Goal: Transaction & Acquisition: Obtain resource

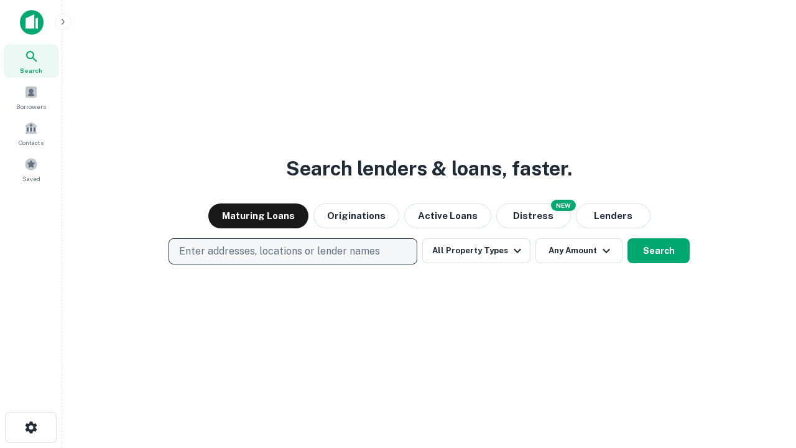
click at [292, 251] on p "Enter addresses, locations or lender names" at bounding box center [279, 251] width 201 height 15
type input "**********"
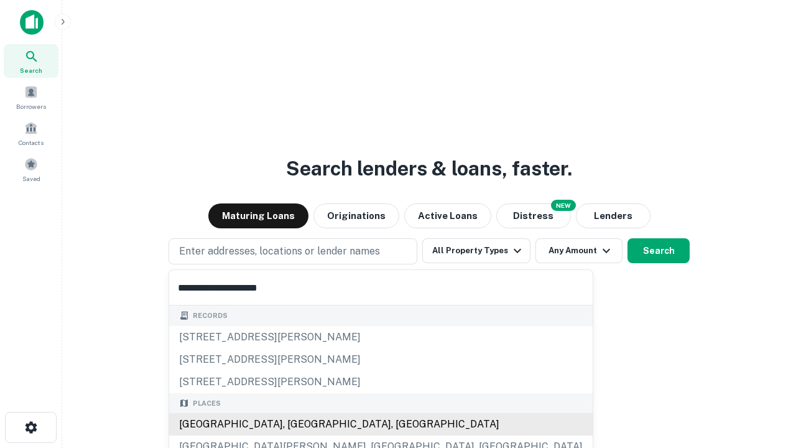
click at [297, 424] on div "Santa Monica, CA, USA" at bounding box center [380, 424] width 423 height 22
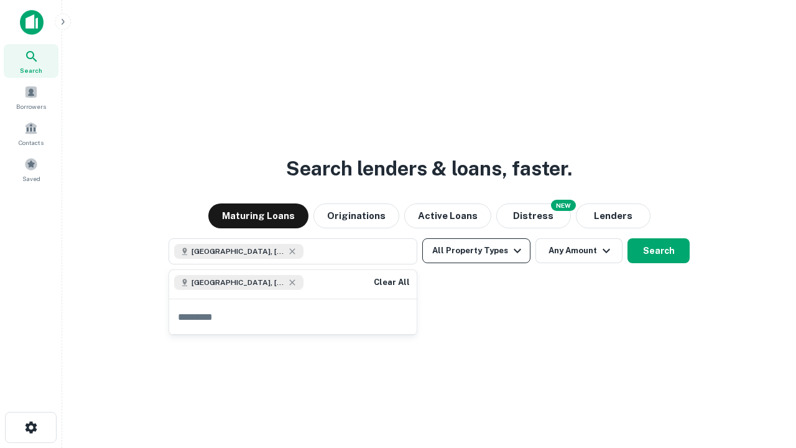
click at [476, 251] on button "All Property Types" at bounding box center [476, 250] width 108 height 25
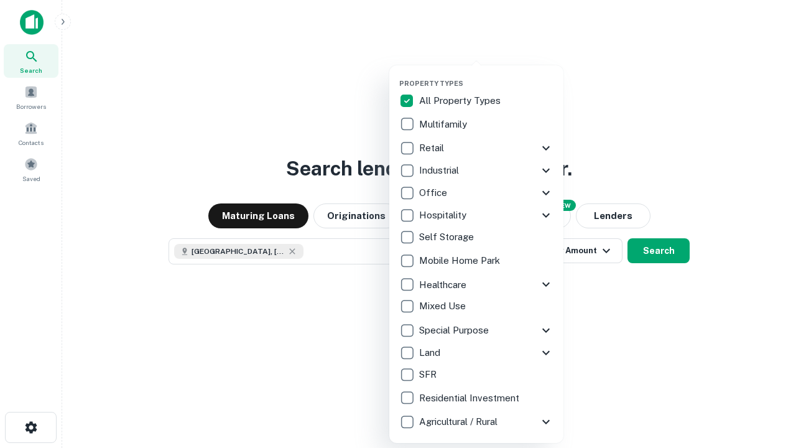
click at [486, 75] on button "button" at bounding box center [486, 75] width 174 height 1
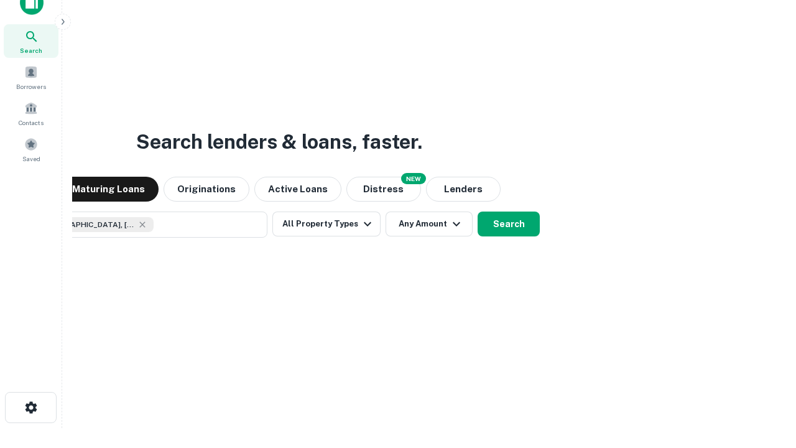
scroll to position [90, 352]
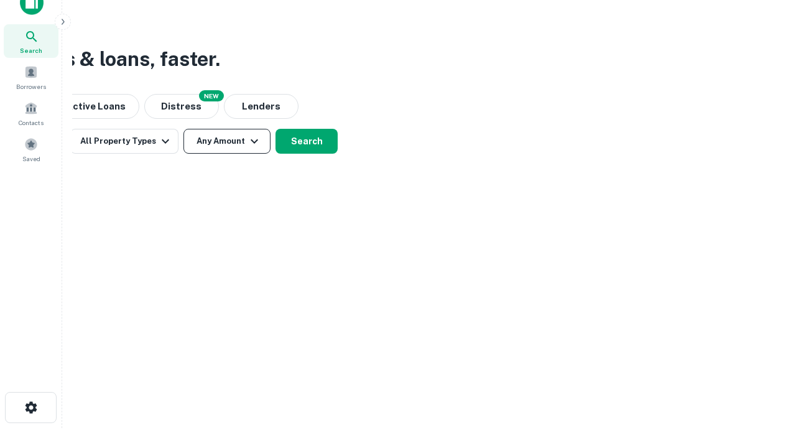
click at [227, 141] on button "Any Amount" at bounding box center [226, 141] width 87 height 25
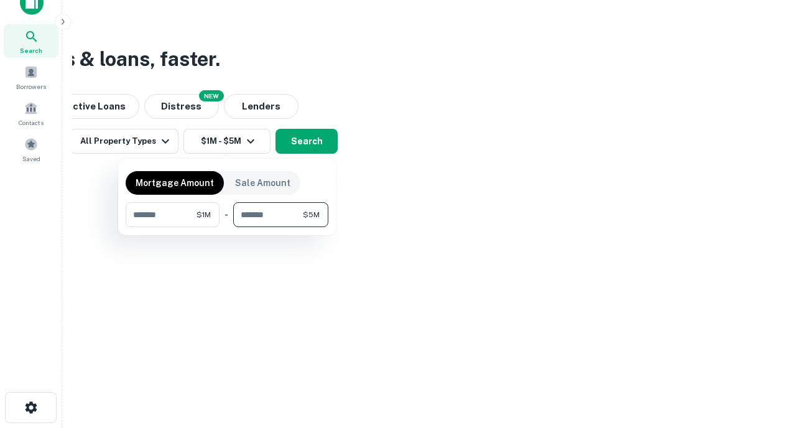
type input "*******"
click at [227, 227] on button "button" at bounding box center [227, 227] width 203 height 1
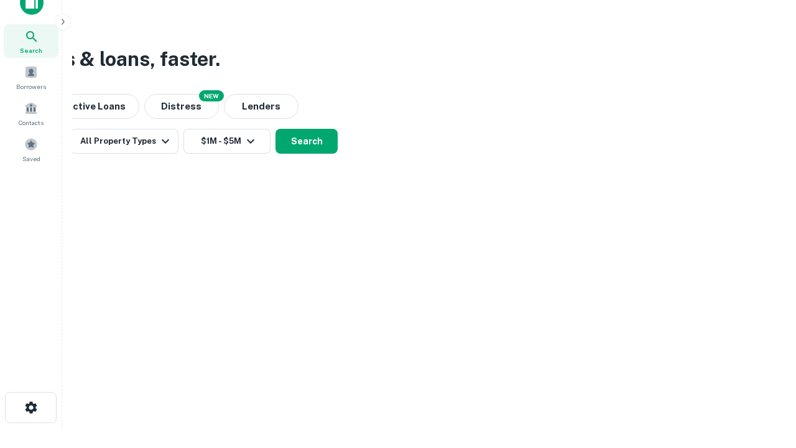
scroll to position [20, 0]
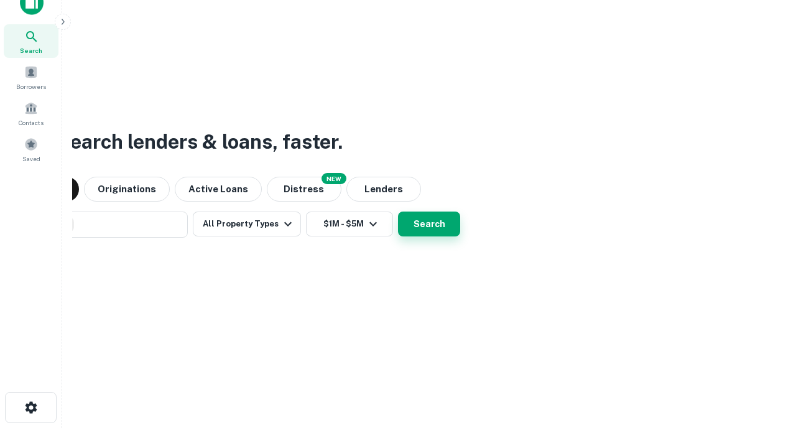
click at [398, 211] on button "Search" at bounding box center [429, 223] width 62 height 25
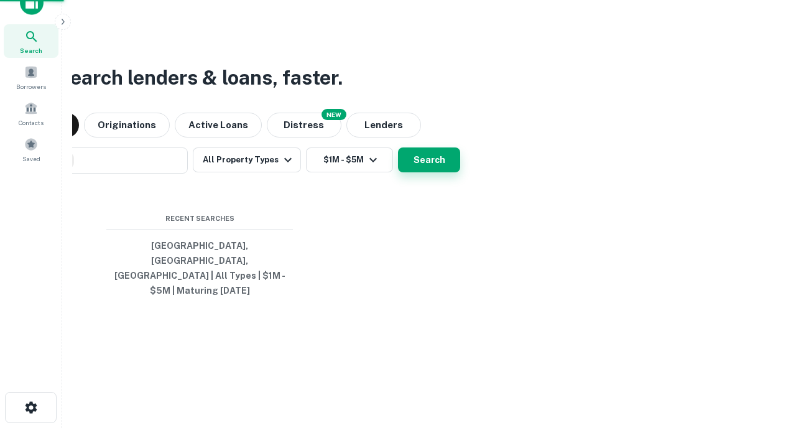
scroll to position [40, 352]
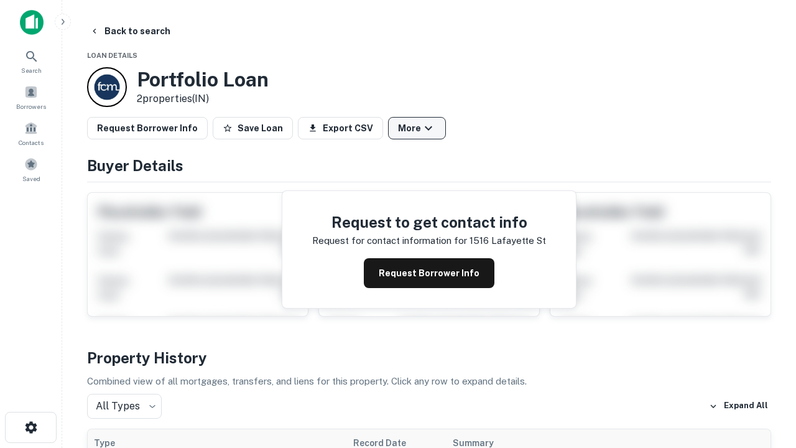
click at [417, 128] on button "More" at bounding box center [417, 128] width 58 height 22
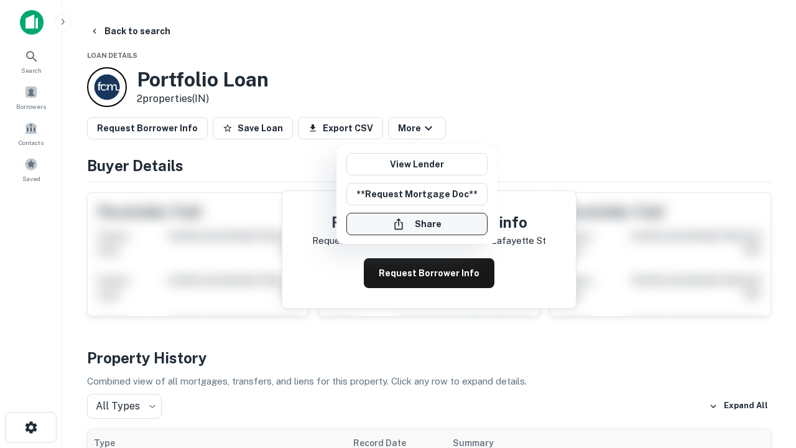
click at [417, 224] on button "Share" at bounding box center [416, 224] width 141 height 22
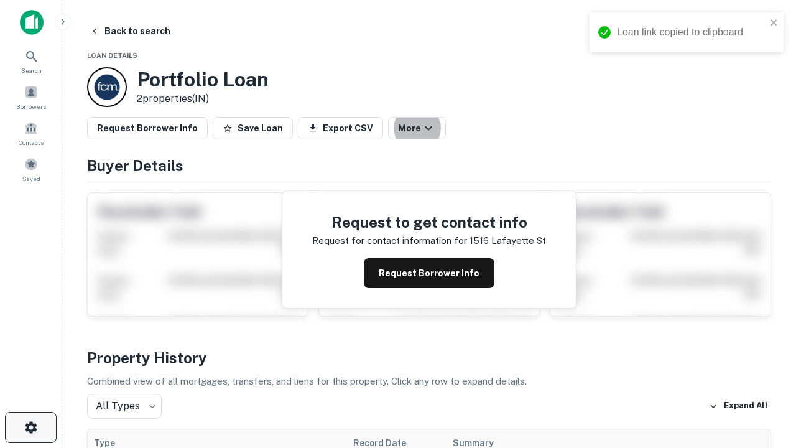
click at [30, 427] on icon "button" at bounding box center [31, 427] width 15 height 15
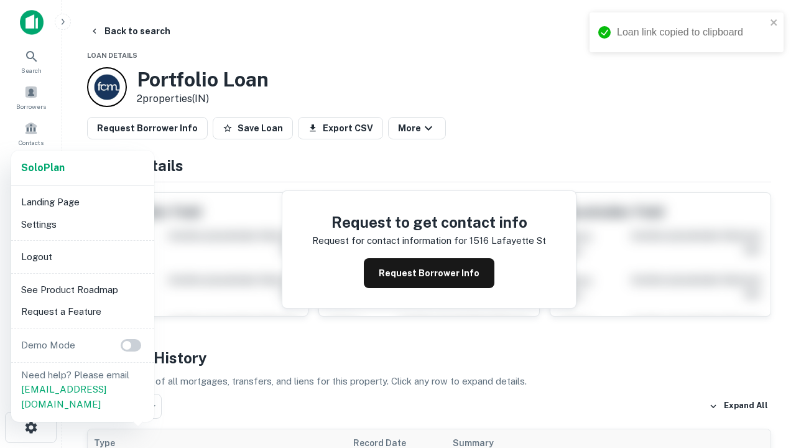
click at [82, 256] on li "Logout" at bounding box center [82, 257] width 133 height 22
